Goal: Information Seeking & Learning: Learn about a topic

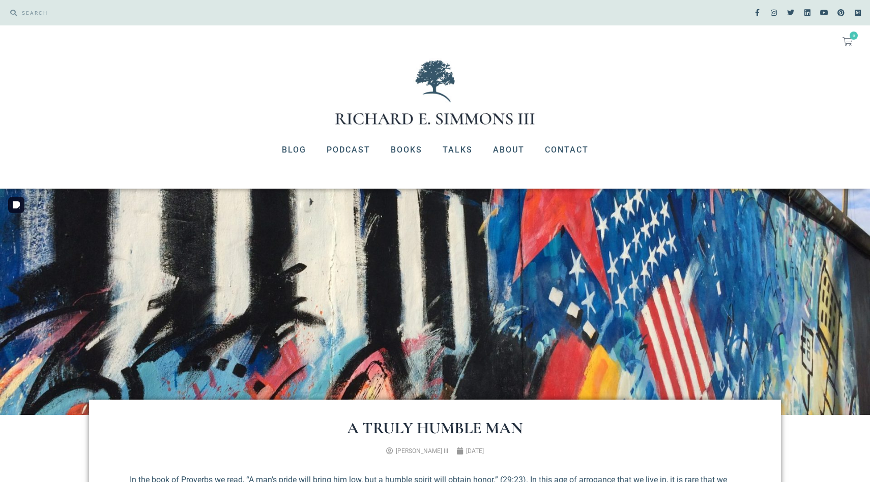
click at [320, 276] on img at bounding box center [435, 302] width 870 height 226
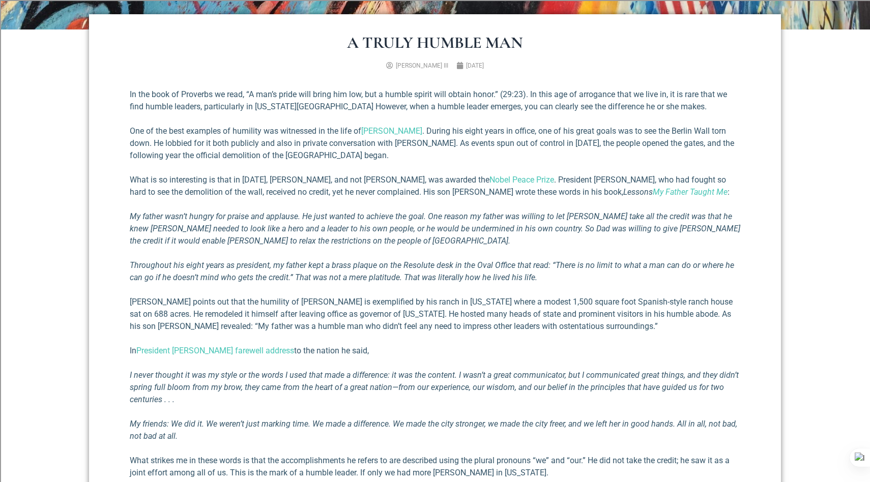
scroll to position [386, 0]
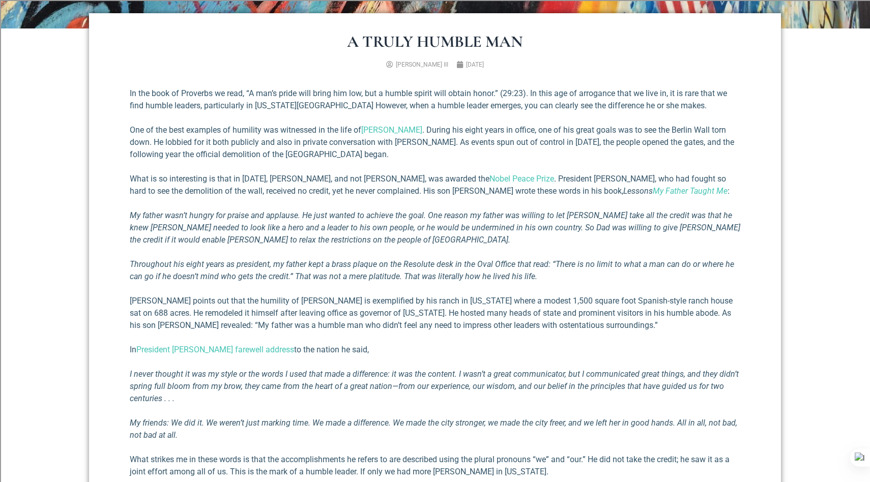
click at [800, 280] on section "A Truly Humble Man [PERSON_NAME] III [DATE] In the book of Proverbs we read, “A…" at bounding box center [435, 301] width 870 height 546
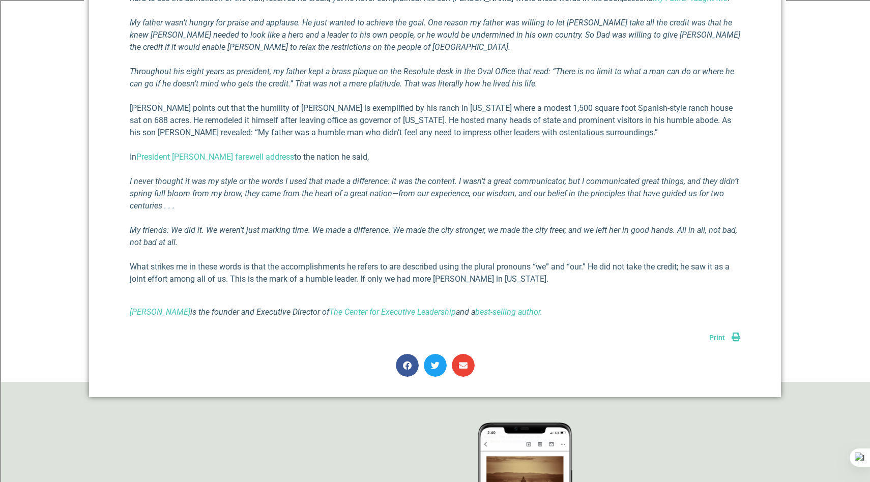
scroll to position [590, 0]
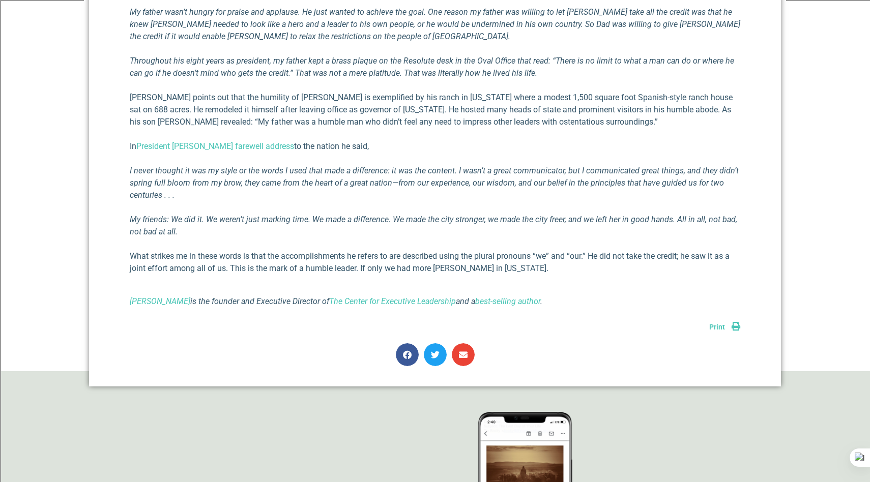
click at [87, 174] on div "A Truly Humble Man [PERSON_NAME] III [DATE] In the book of Proverbs we read, “A…" at bounding box center [435, 98] width 702 height 485
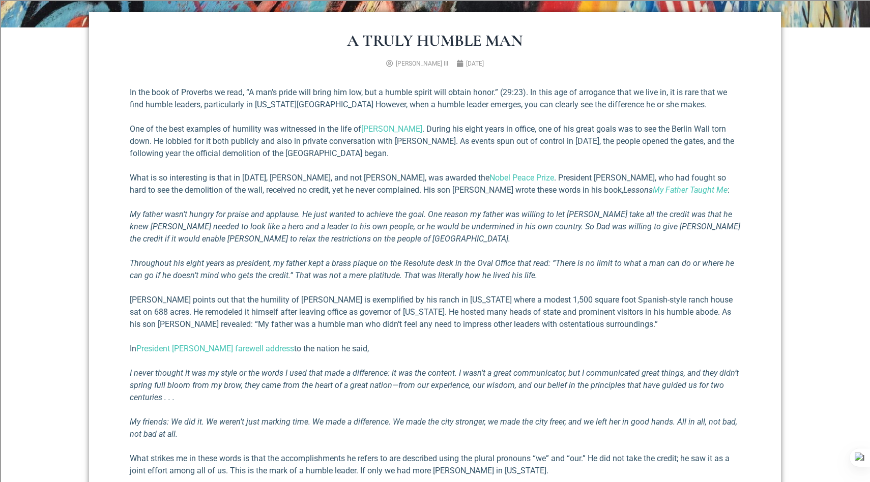
scroll to position [386, 0]
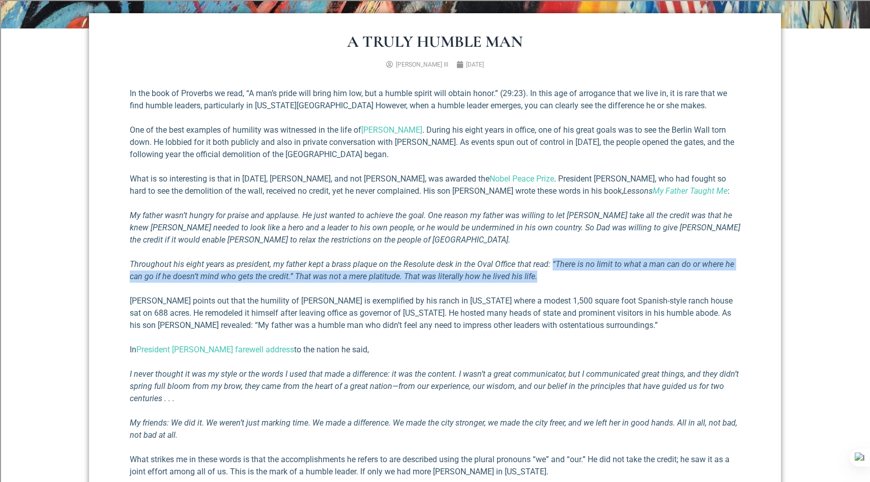
drag, startPoint x: 550, startPoint y: 265, endPoint x: 565, endPoint y: 278, distance: 19.5
click at [565, 278] on p "Throughout his eight years as president, my father kept a brass plaque on the R…" at bounding box center [435, 270] width 610 height 24
copy em "“There is no limit to what a man can do or where he can go if he doesn’t mind w…"
drag, startPoint x: 409, startPoint y: 65, endPoint x: 441, endPoint y: 64, distance: 32.0
click at [442, 64] on ul "[PERSON_NAME] III [DATE]" at bounding box center [435, 64] width 618 height 9
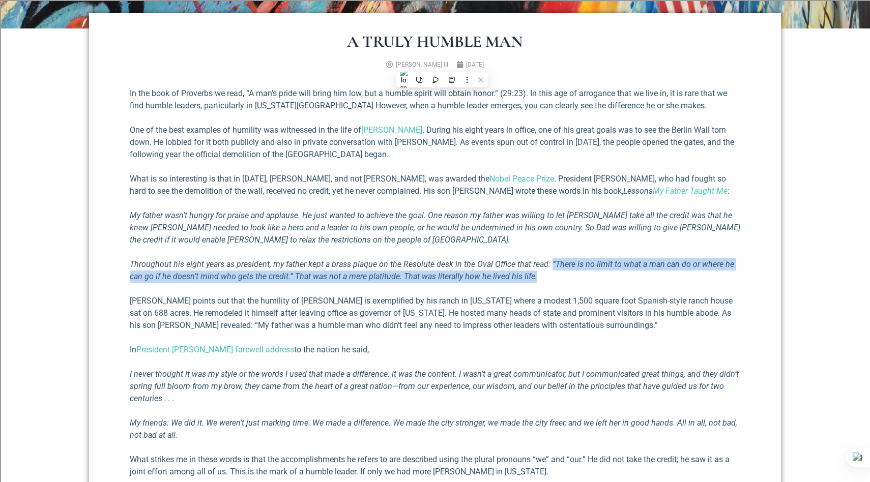
copy span "[PERSON_NAME] III"
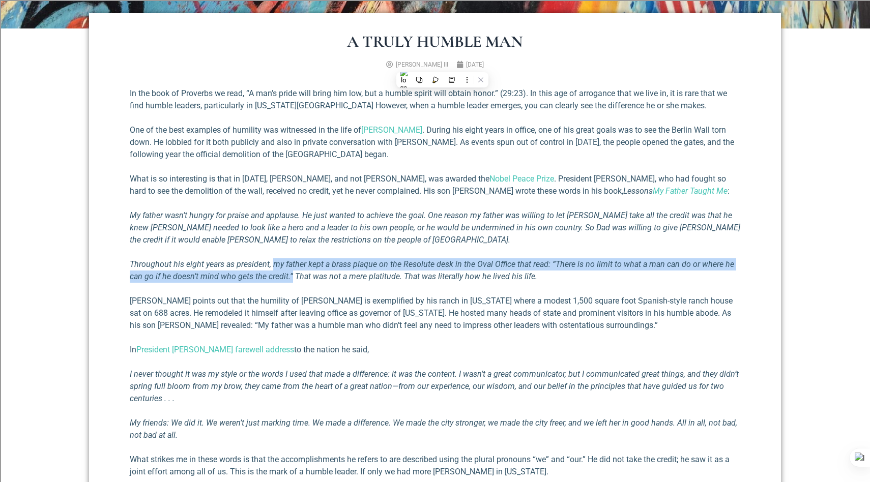
drag, startPoint x: 274, startPoint y: 264, endPoint x: 291, endPoint y: 277, distance: 21.5
click at [291, 277] on em "Throughout his eight years as president, my father kept a brass plaque on the R…" at bounding box center [432, 270] width 604 height 22
copy em "my father kept a brass plaque on the Resolute desk in the Oval Office that read…"
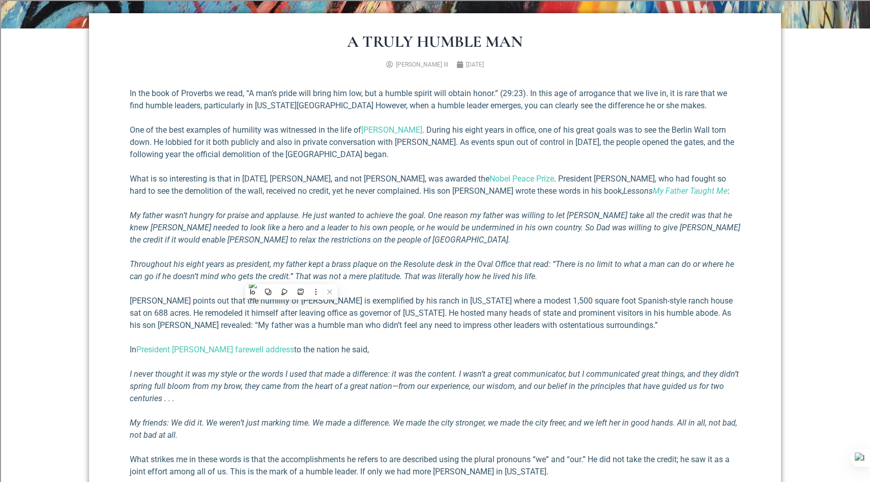
click at [813, 170] on section "A Truly Humble Man [PERSON_NAME] III [DATE] In the book of Proverbs we read, “A…" at bounding box center [435, 301] width 870 height 546
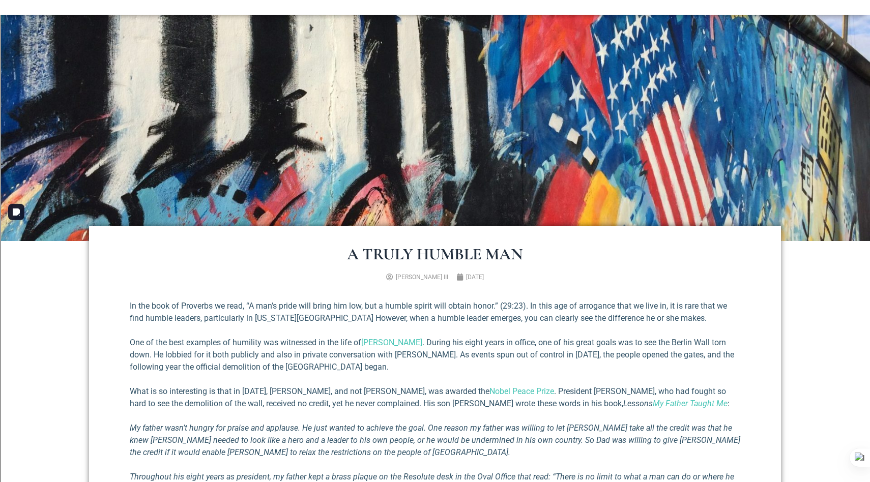
scroll to position [163, 0]
